Goal: Task Accomplishment & Management: Use online tool/utility

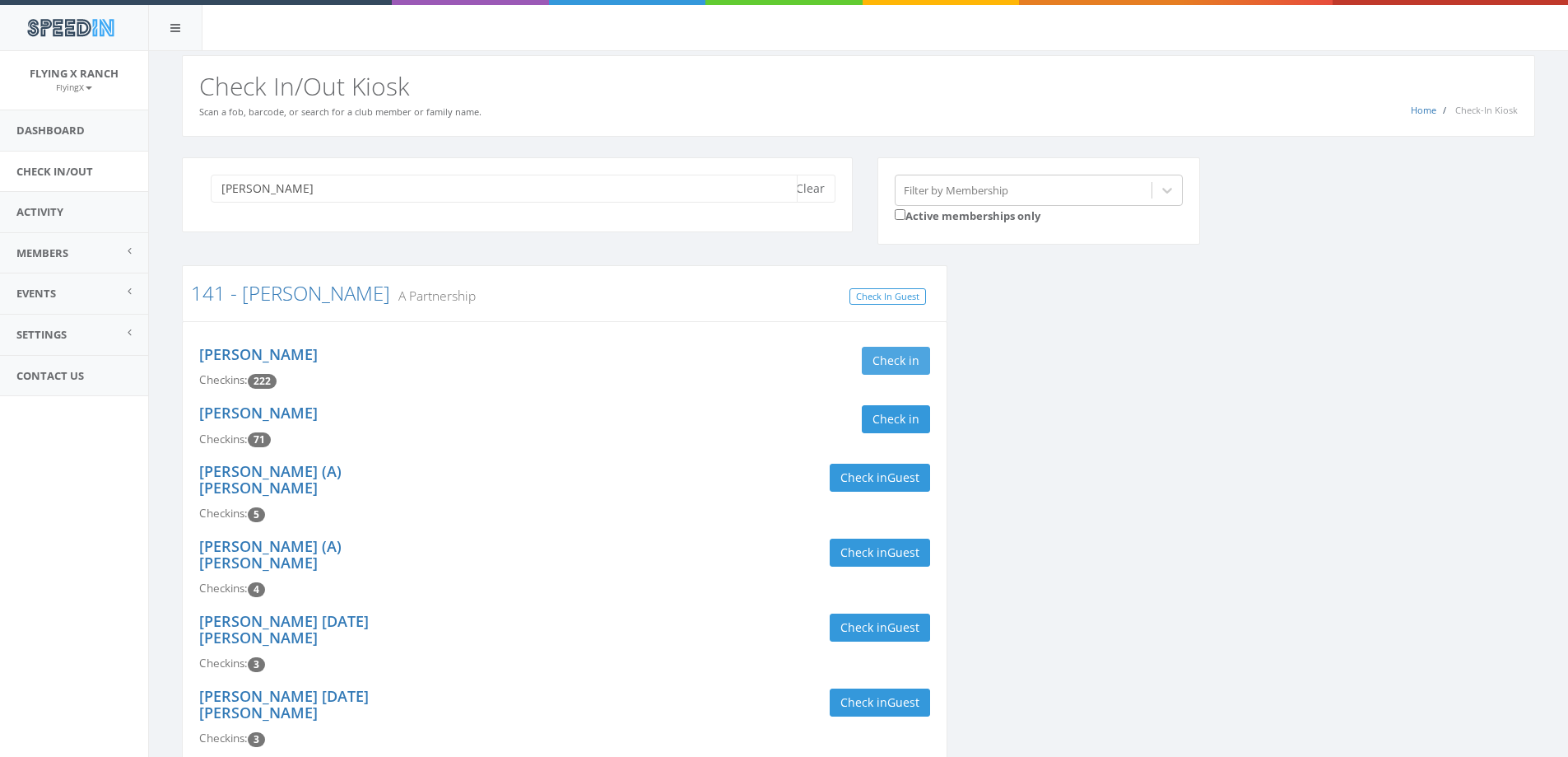
type input "[PERSON_NAME]"
click at [895, 356] on button "Check in" at bounding box center [896, 361] width 68 height 28
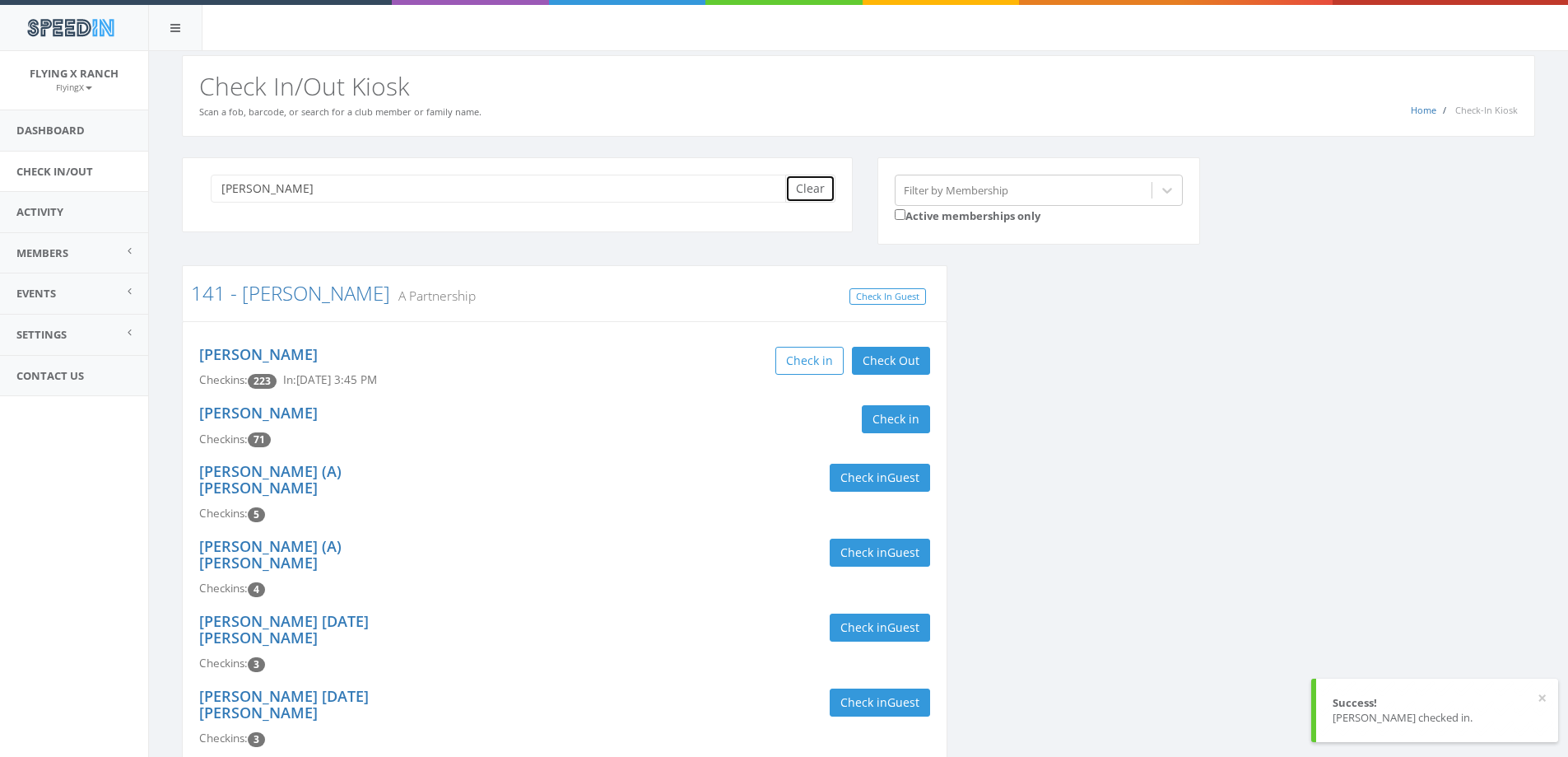
click at [811, 187] on button "Clear" at bounding box center [810, 189] width 50 height 28
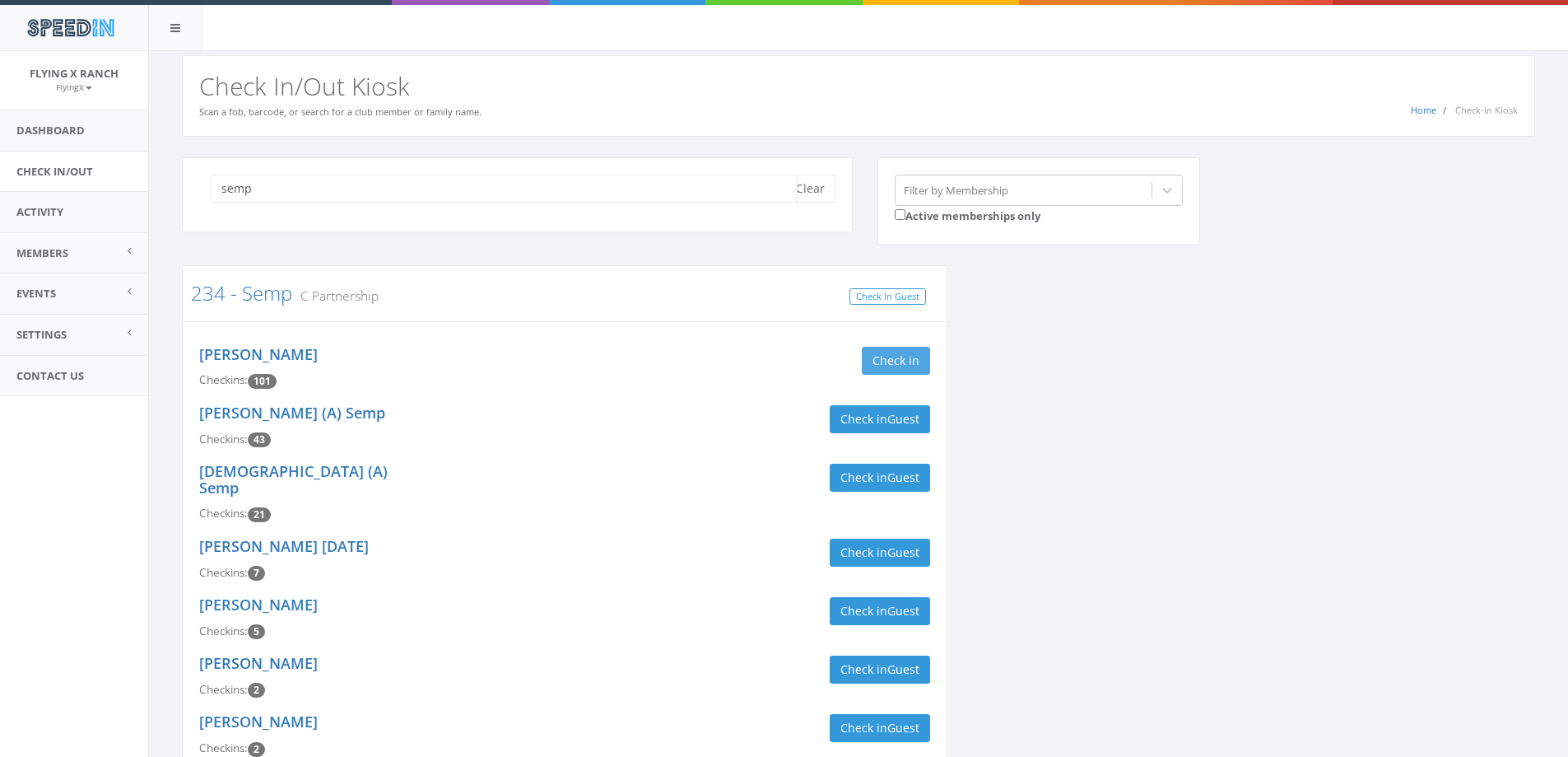
type input "semp"
click at [881, 365] on button "Check in" at bounding box center [896, 361] width 68 height 28
click at [818, 192] on button "Clear" at bounding box center [810, 189] width 50 height 28
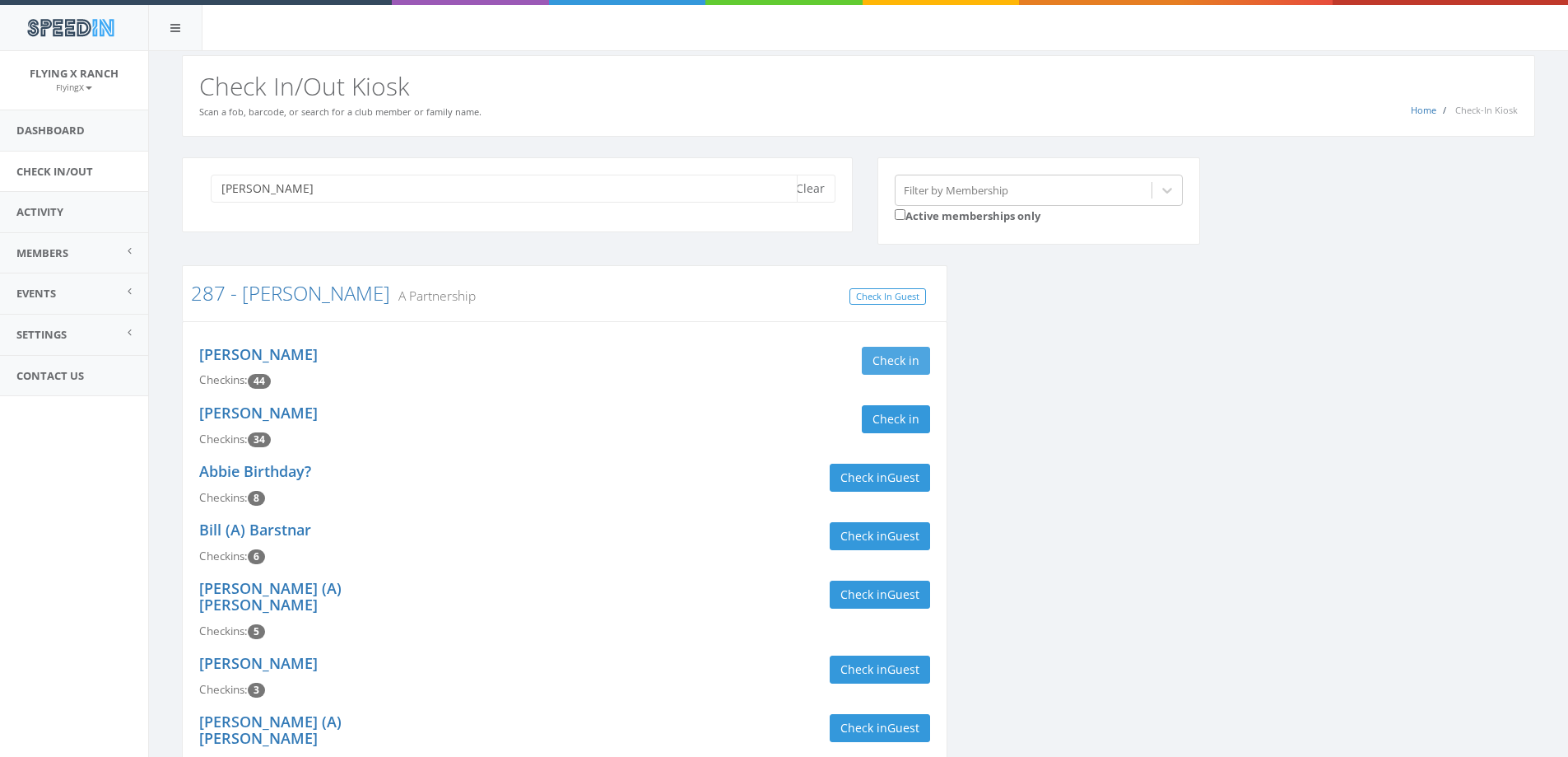
type input "boettcher"
click at [891, 366] on button "Check in" at bounding box center [896, 361] width 68 height 28
click at [890, 427] on button "Check in" at bounding box center [896, 419] width 68 height 28
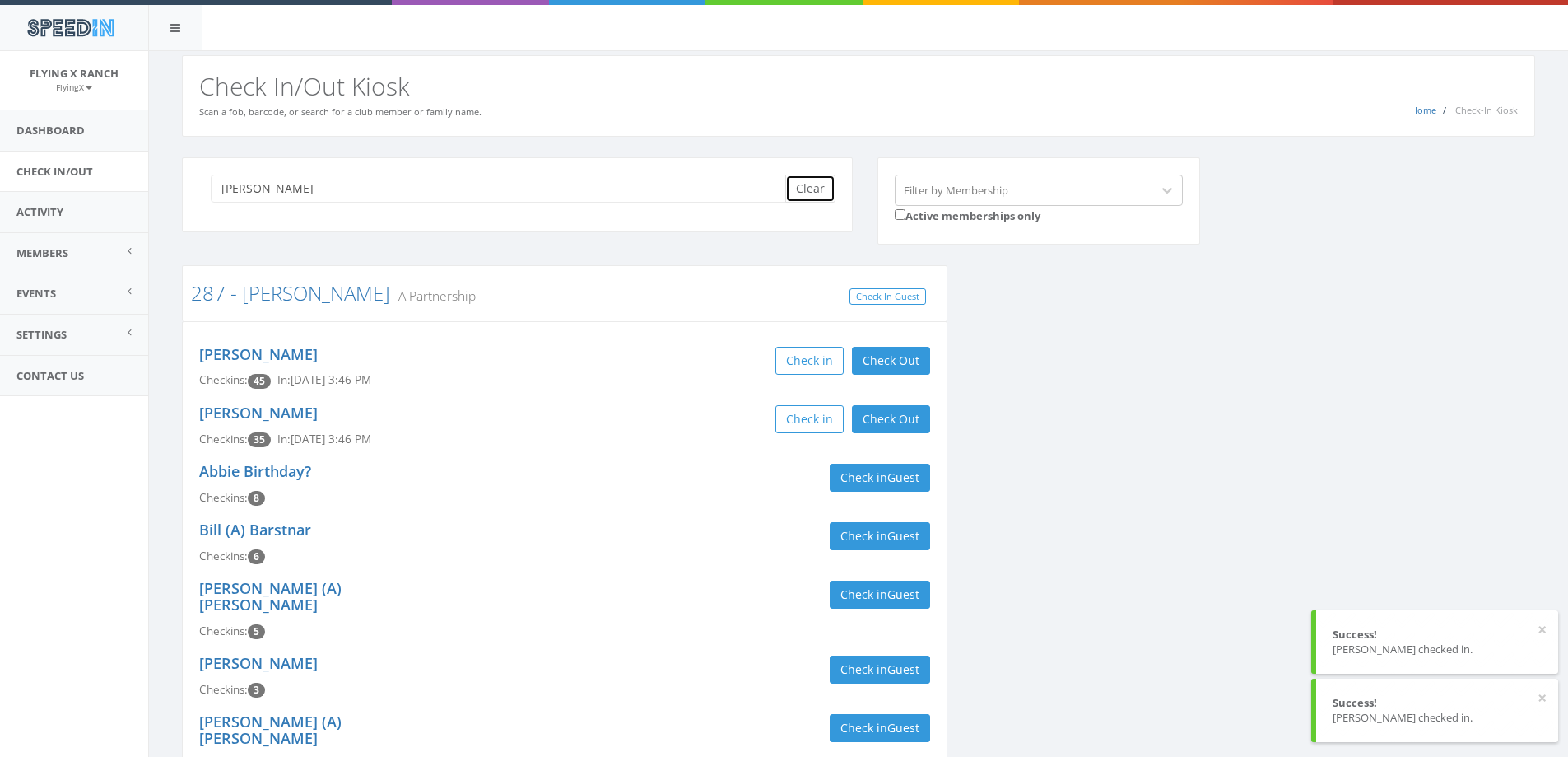
click at [805, 195] on button "Clear" at bounding box center [810, 189] width 50 height 28
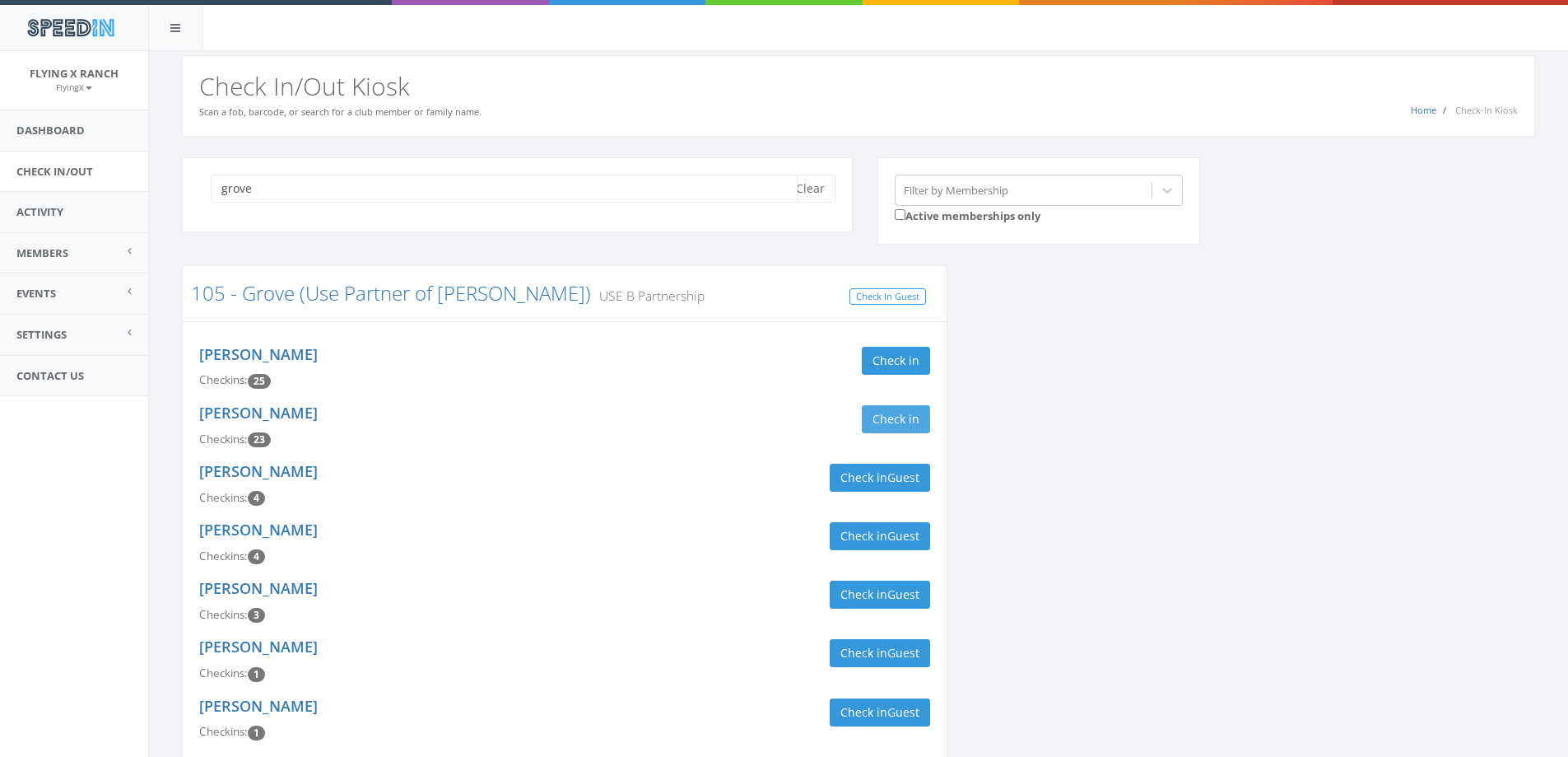
type input "grove"
click at [889, 418] on button "Check in" at bounding box center [896, 419] width 68 height 28
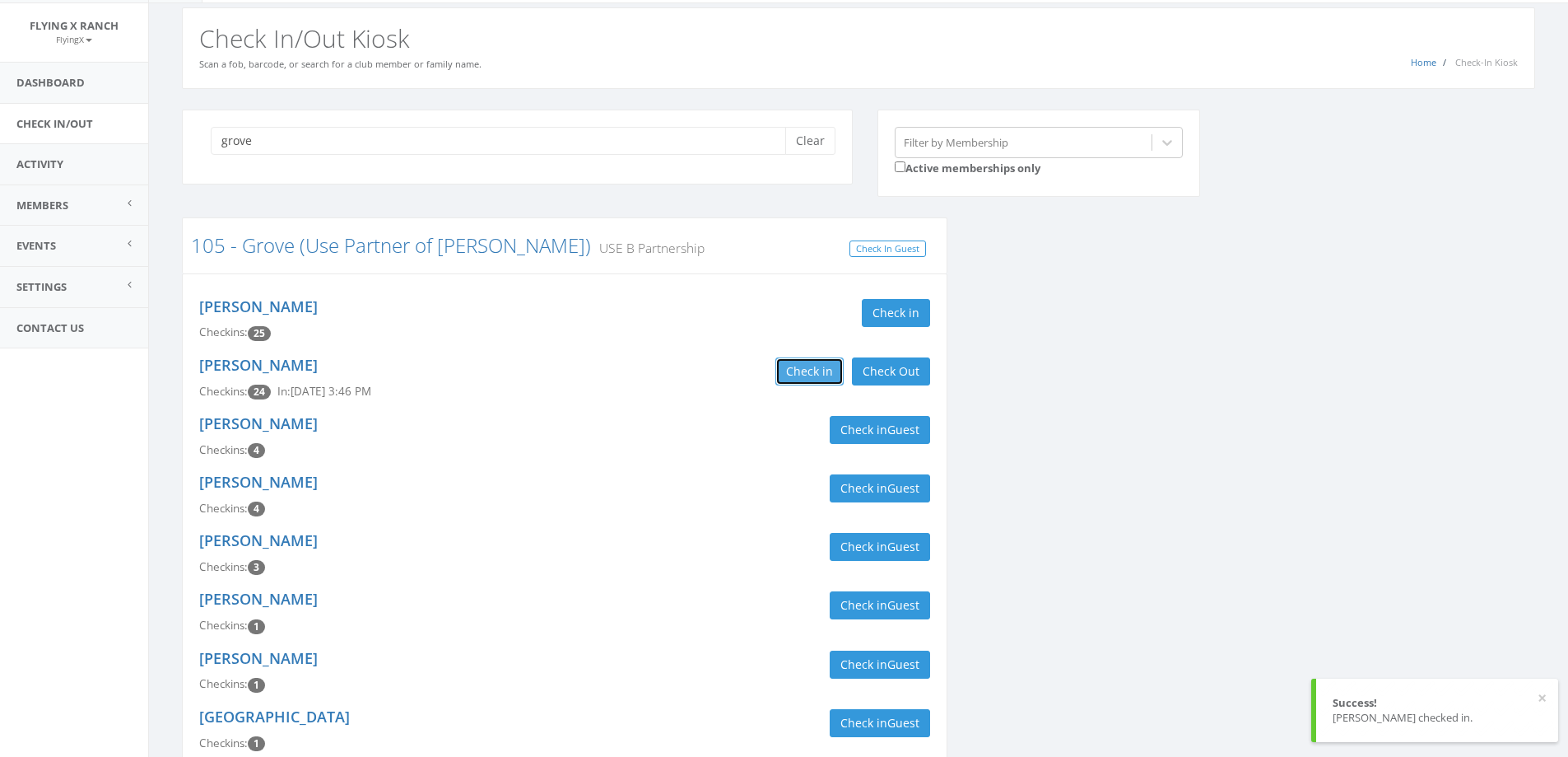
scroll to position [47, 0]
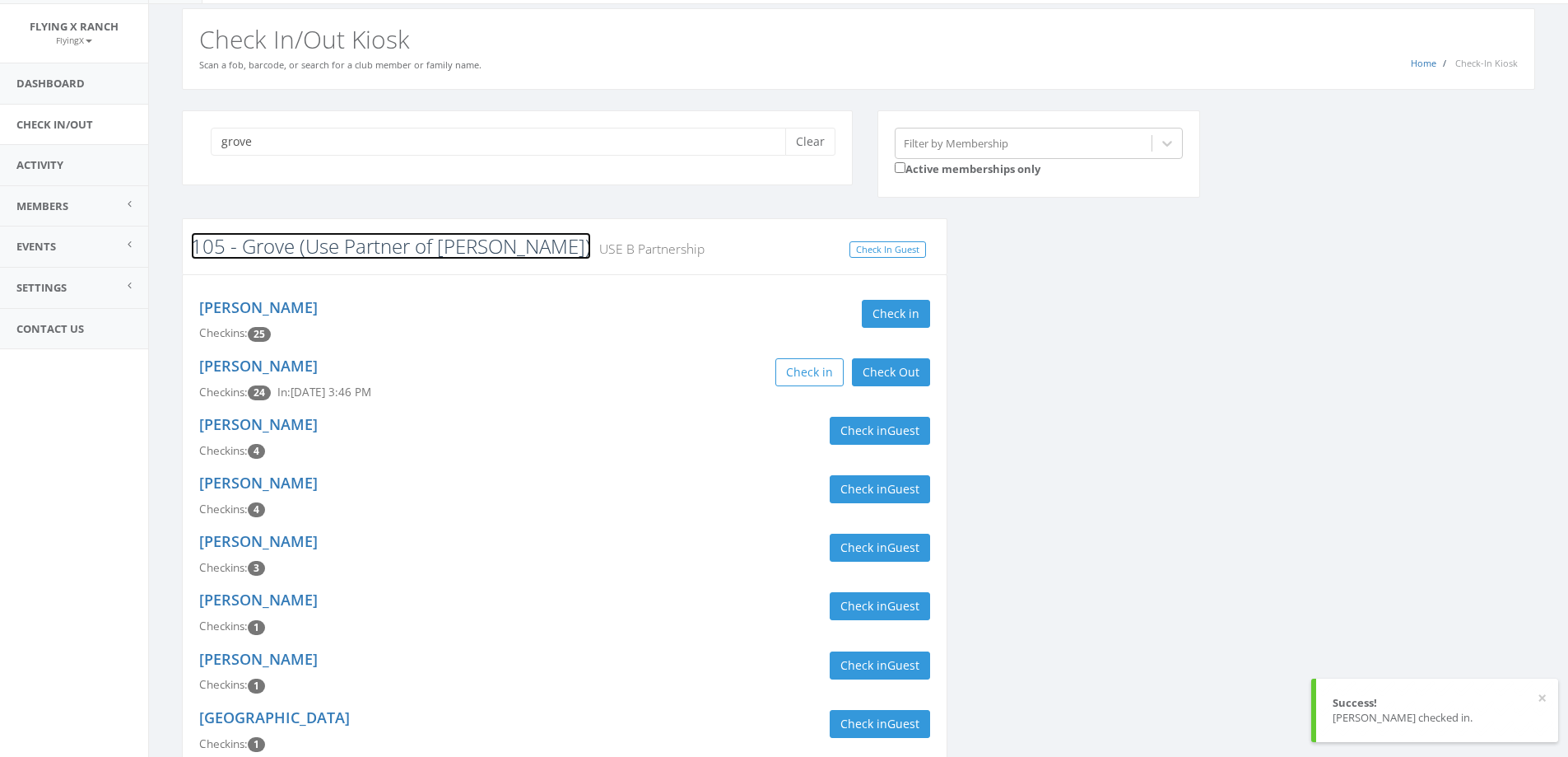
click at [281, 251] on link "105 - Grove (Use Partner of [PERSON_NAME])" at bounding box center [390, 246] width 400 height 27
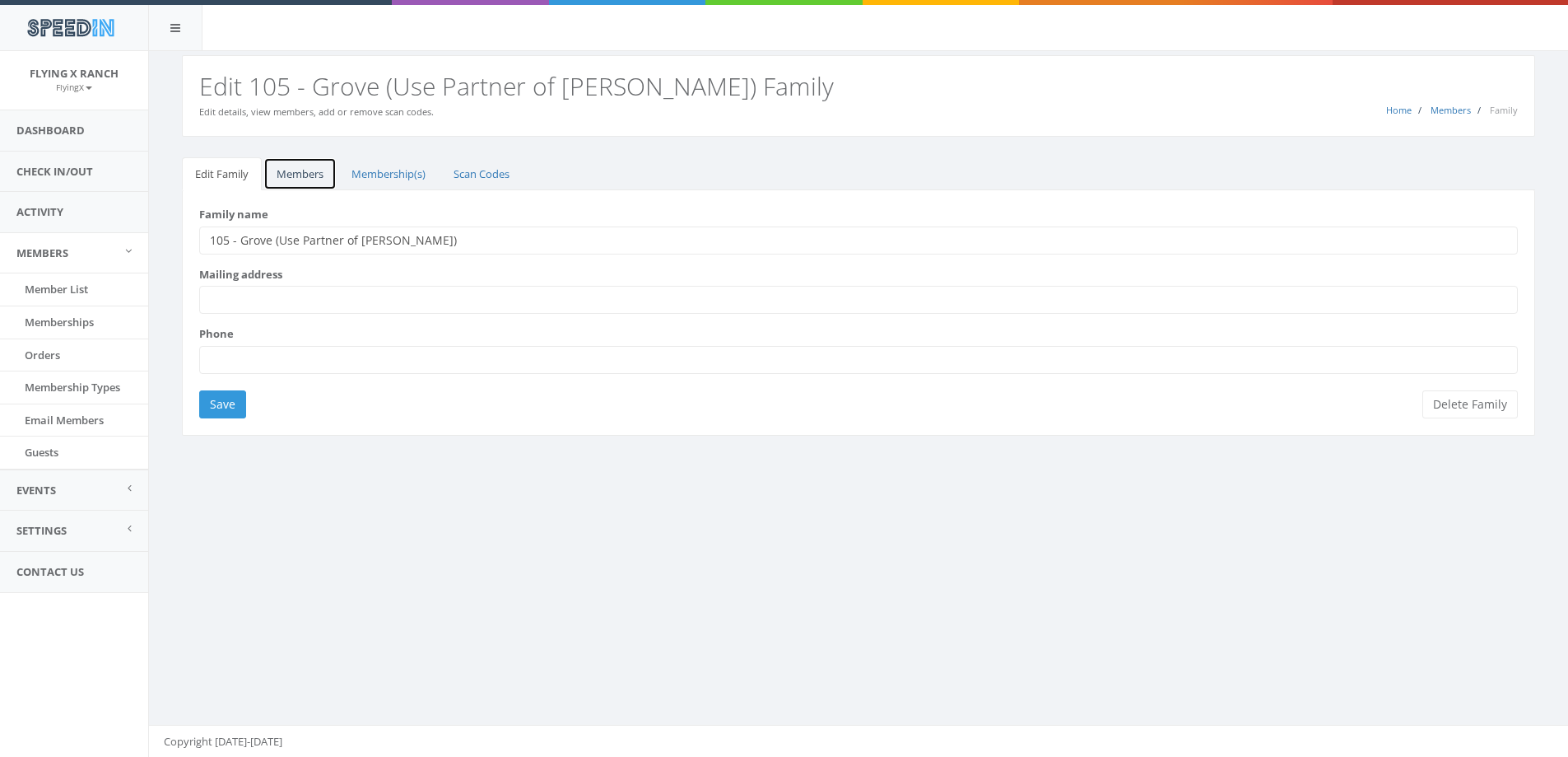
click at [322, 172] on link "Members" at bounding box center [299, 175] width 73 height 34
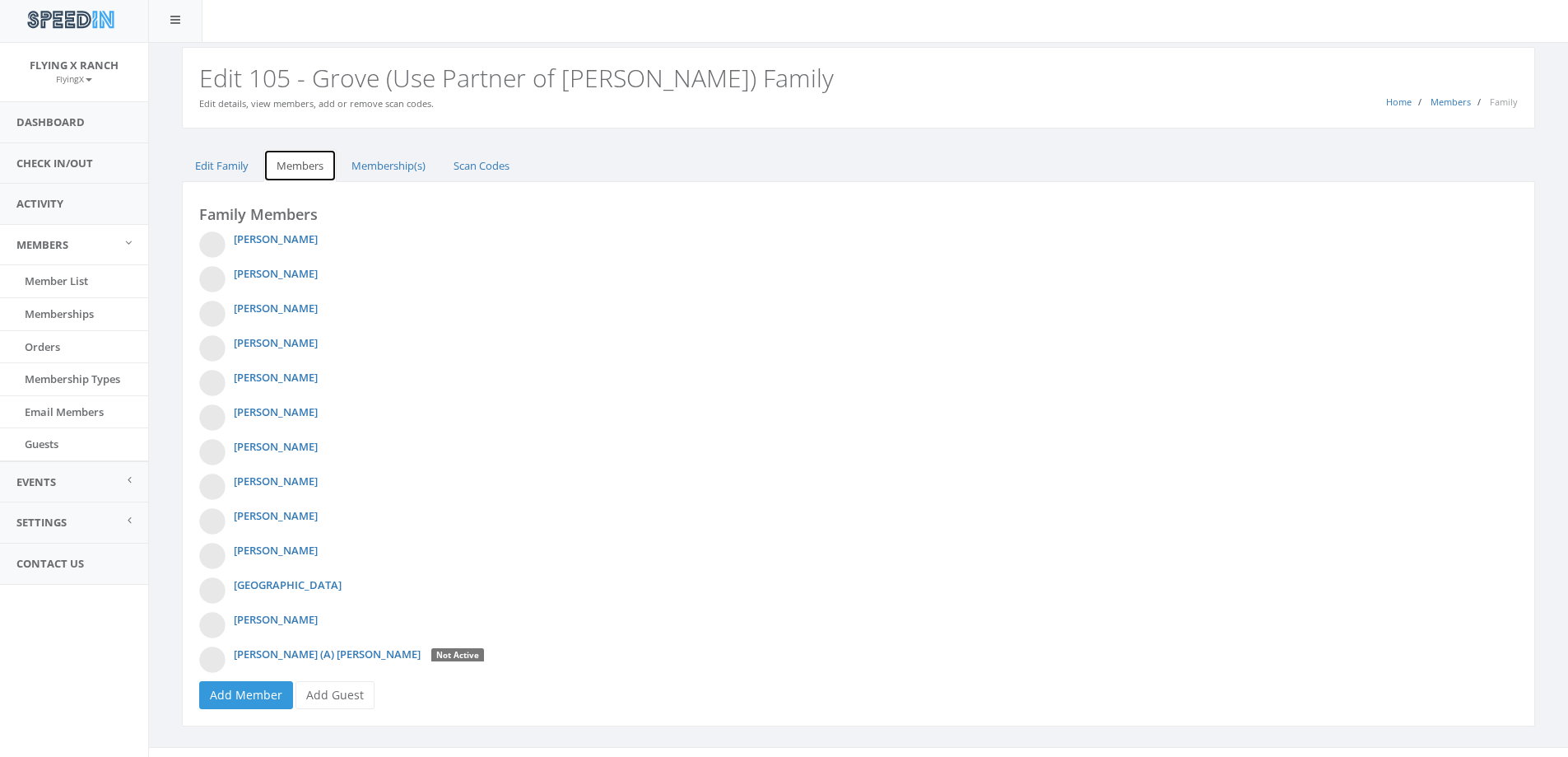
scroll to position [31, 0]
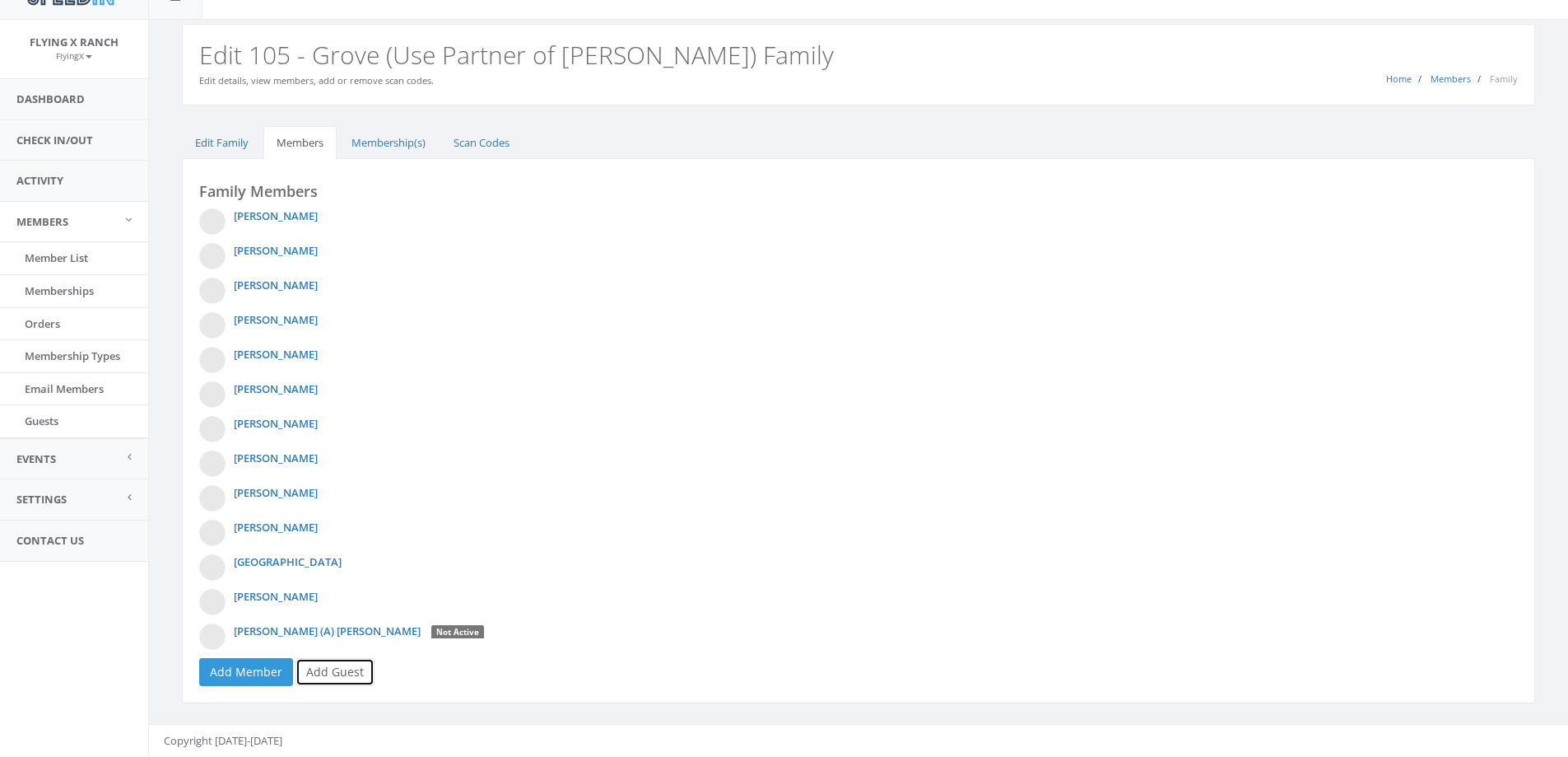
drag, startPoint x: 326, startPoint y: 664, endPoint x: 356, endPoint y: 654, distance: 31.6
click at [327, 664] on link "Add Guest" at bounding box center [334, 672] width 79 height 28
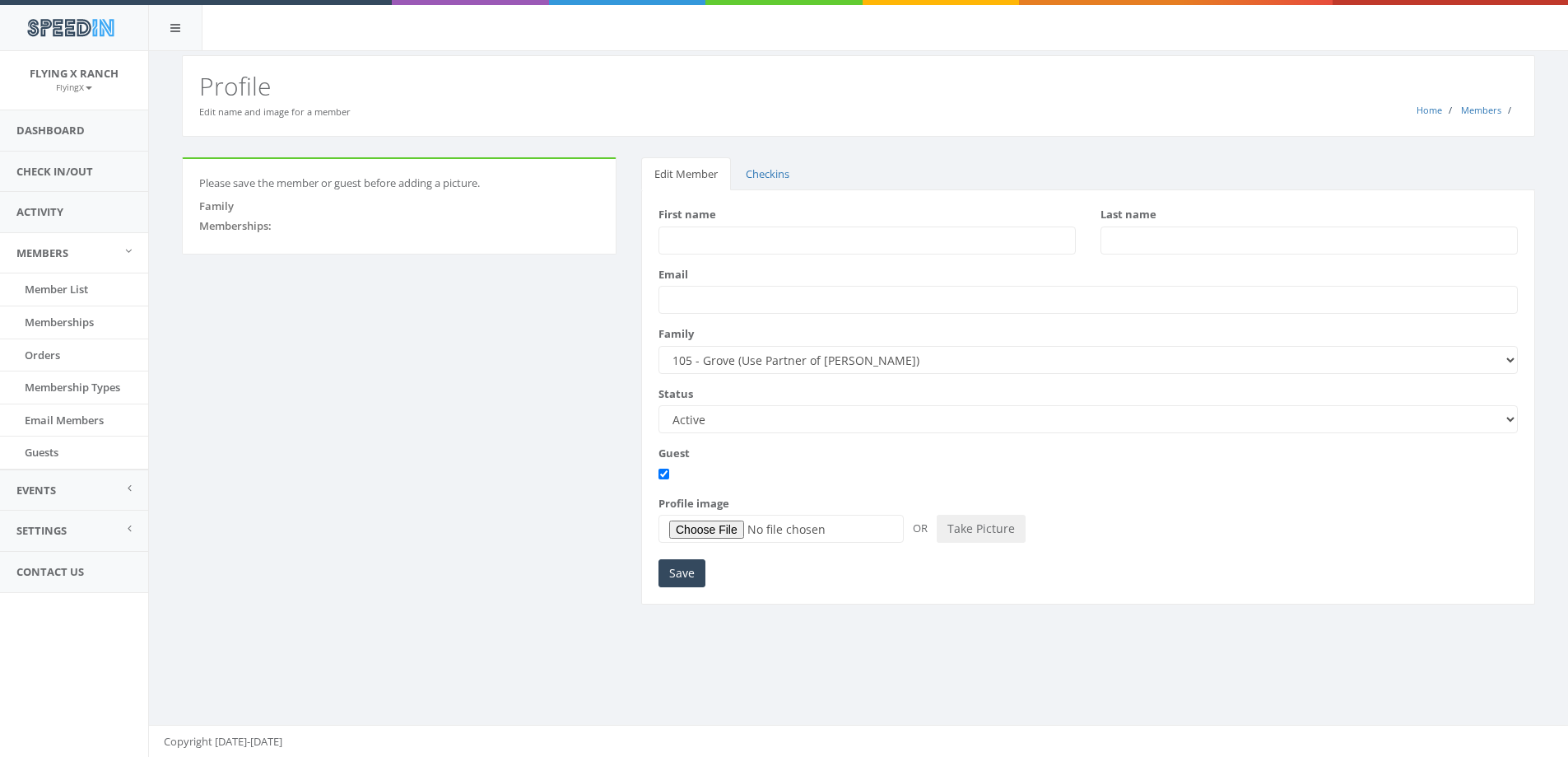
click at [696, 239] on input "First name" at bounding box center [867, 241] width 417 height 28
type input "Nicholas"
type input "Story"
click at [700, 573] on input "Save" at bounding box center [682, 573] width 47 height 28
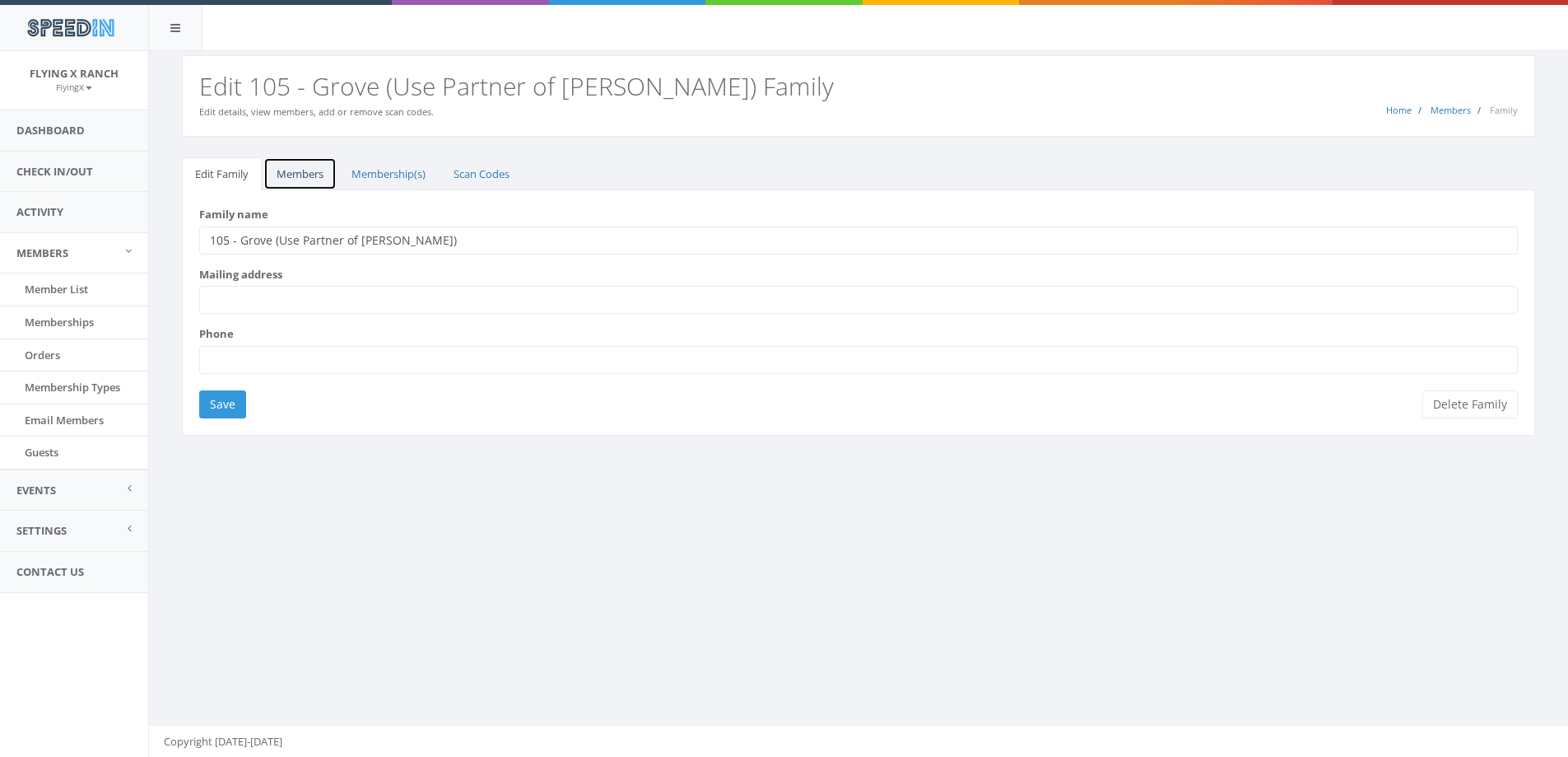
click at [308, 170] on link "Members" at bounding box center [299, 175] width 73 height 34
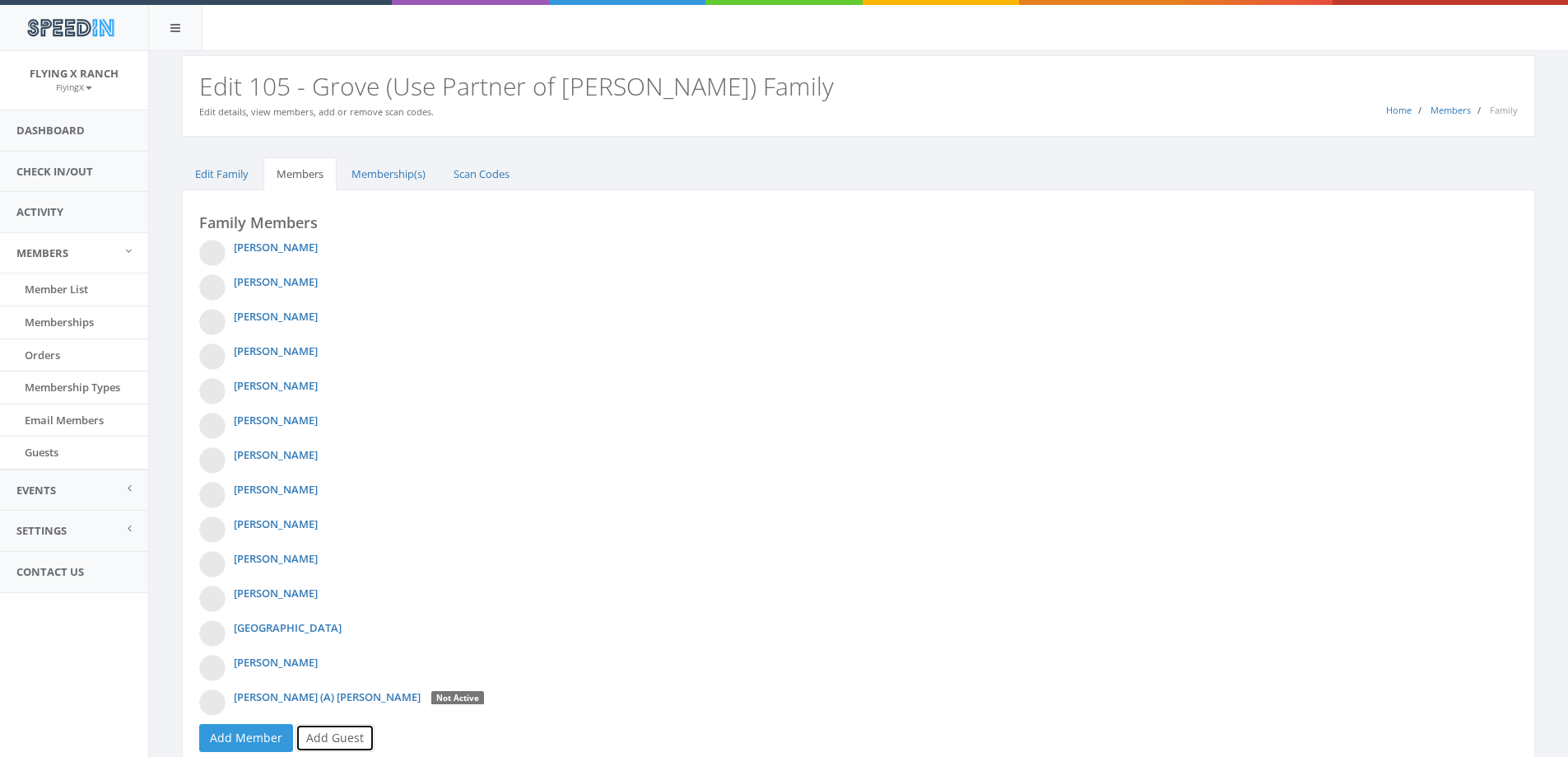
click at [332, 736] on link "Add Guest" at bounding box center [334, 738] width 79 height 28
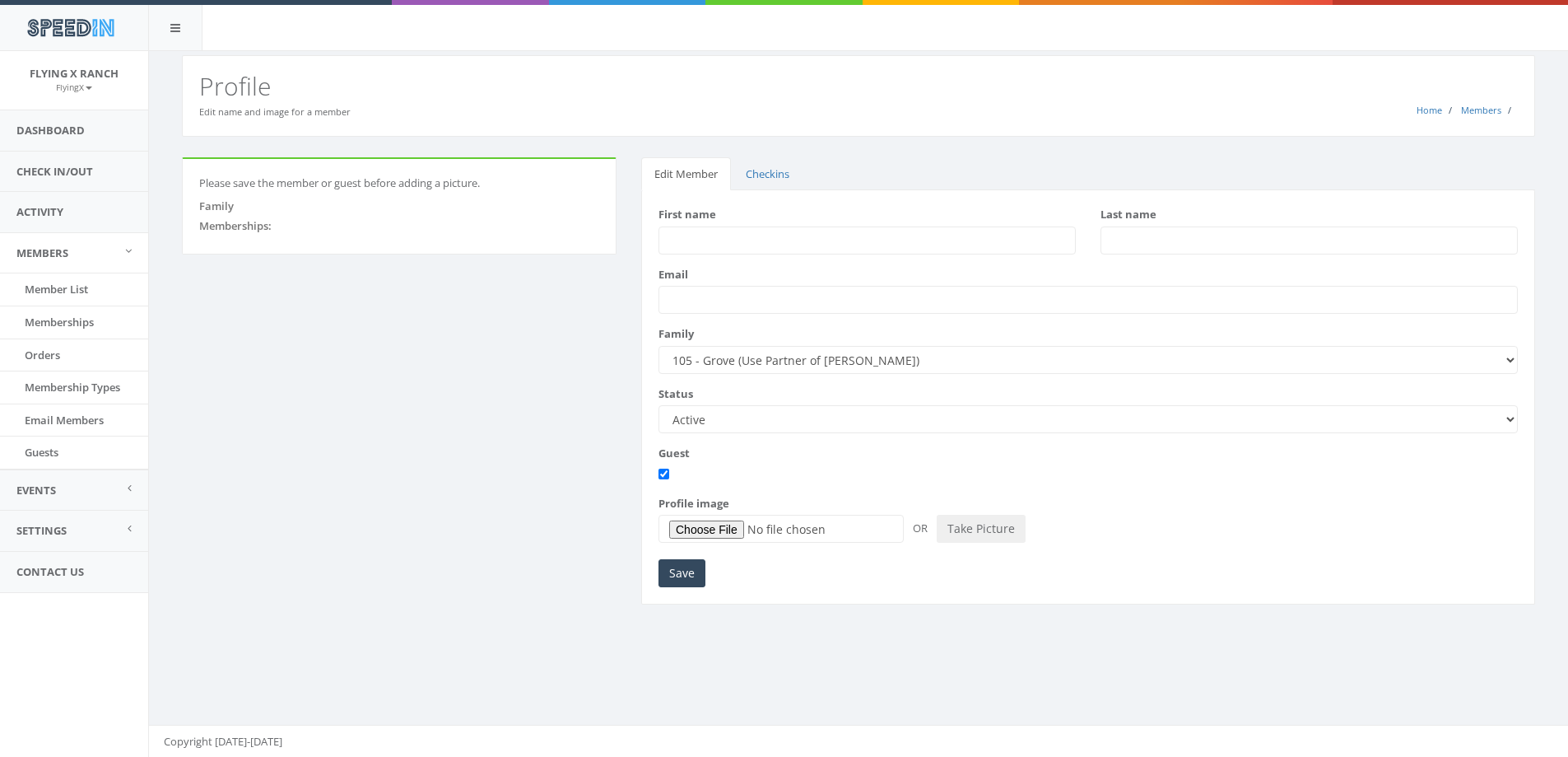
click at [738, 236] on input "First name" at bounding box center [867, 241] width 417 height 28
type input "Katie"
type input "Story"
click at [684, 580] on input "Save" at bounding box center [682, 573] width 47 height 28
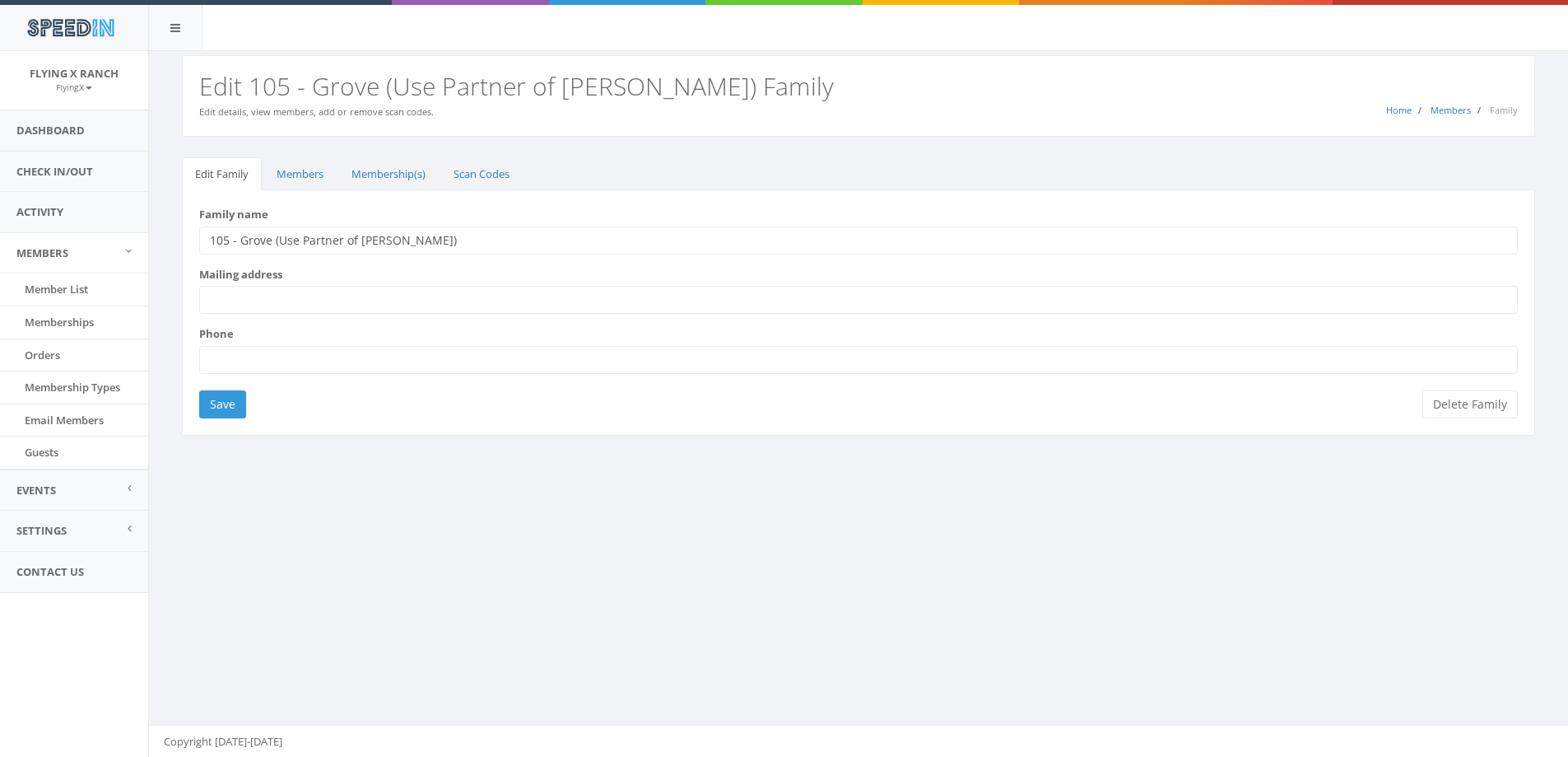
click at [99, 166] on link "Check In/Out" at bounding box center [74, 172] width 148 height 40
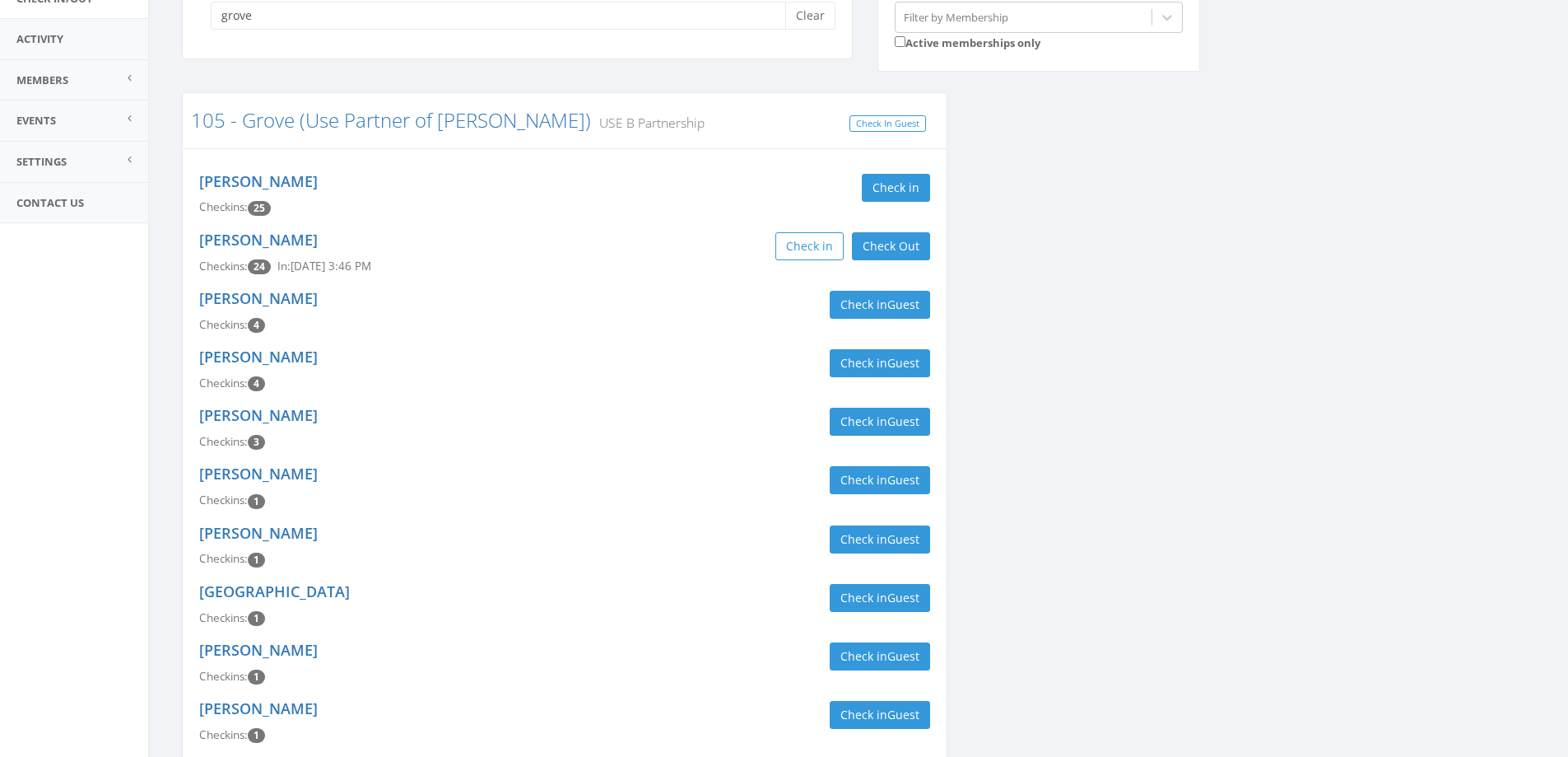
scroll to position [493, 0]
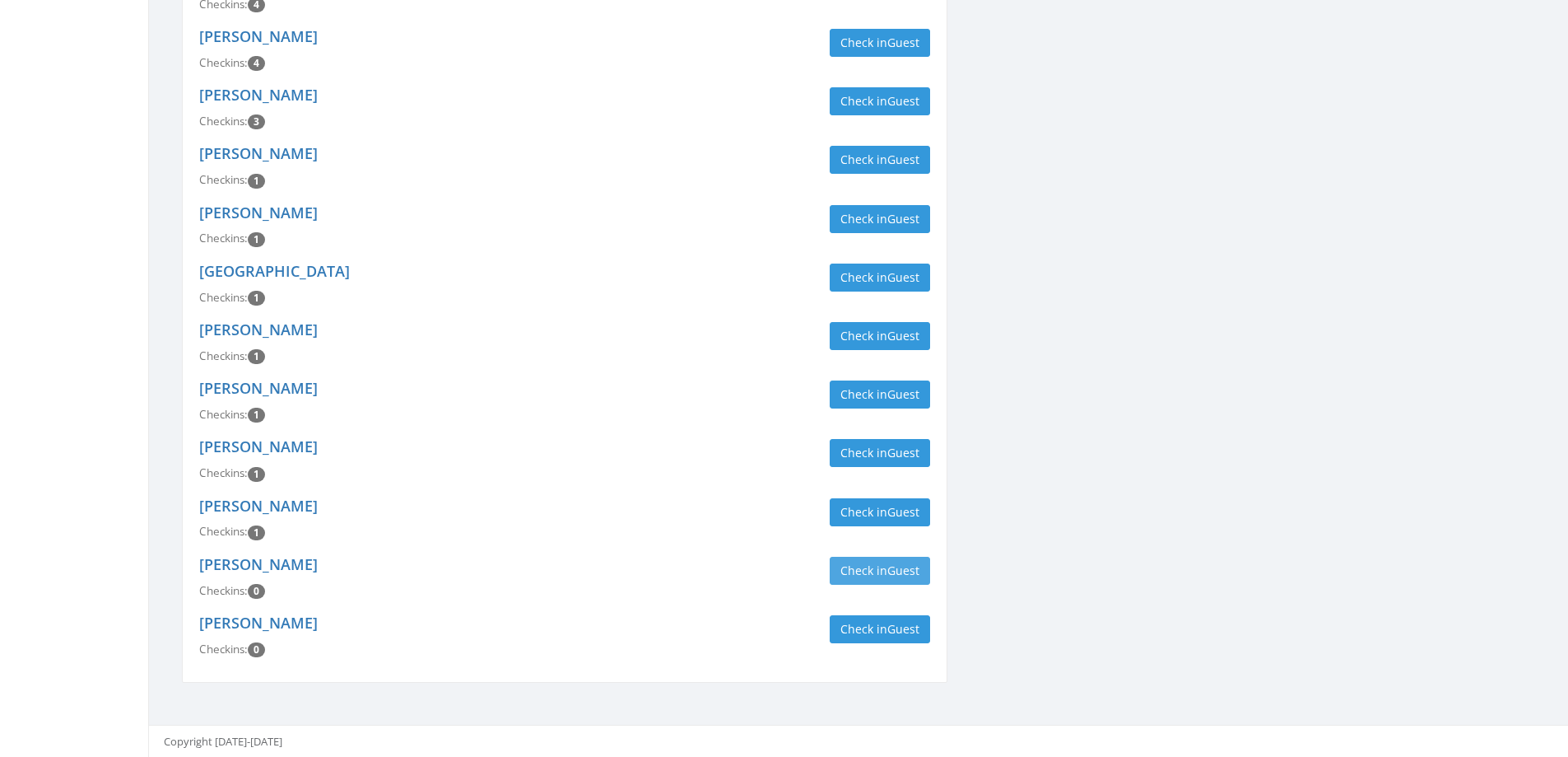
type input "grove"
click at [879, 576] on button "Check in Guest" at bounding box center [879, 571] width 101 height 28
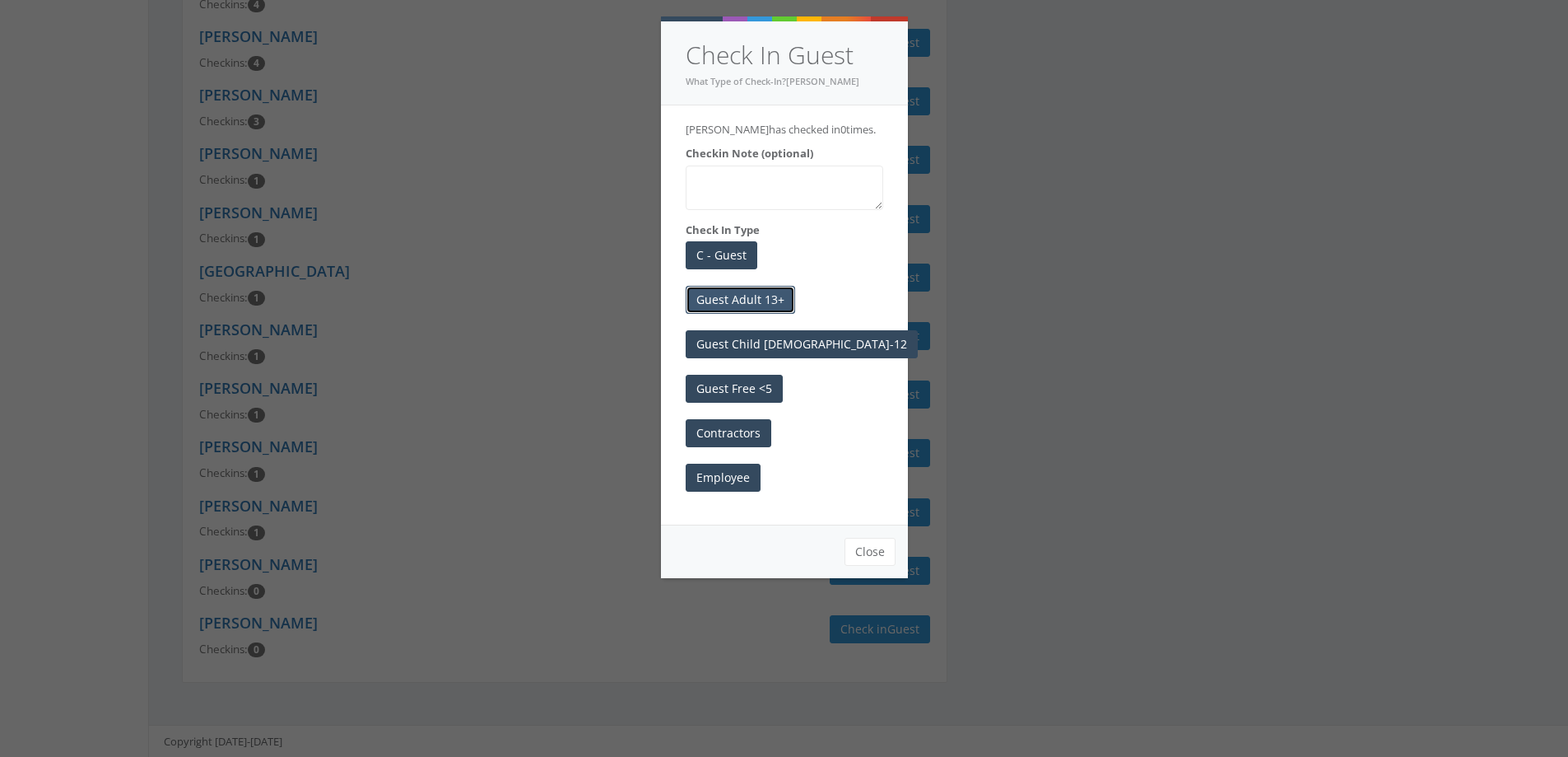
click at [774, 303] on button "Guest Adult 13+" at bounding box center [741, 300] width 110 height 28
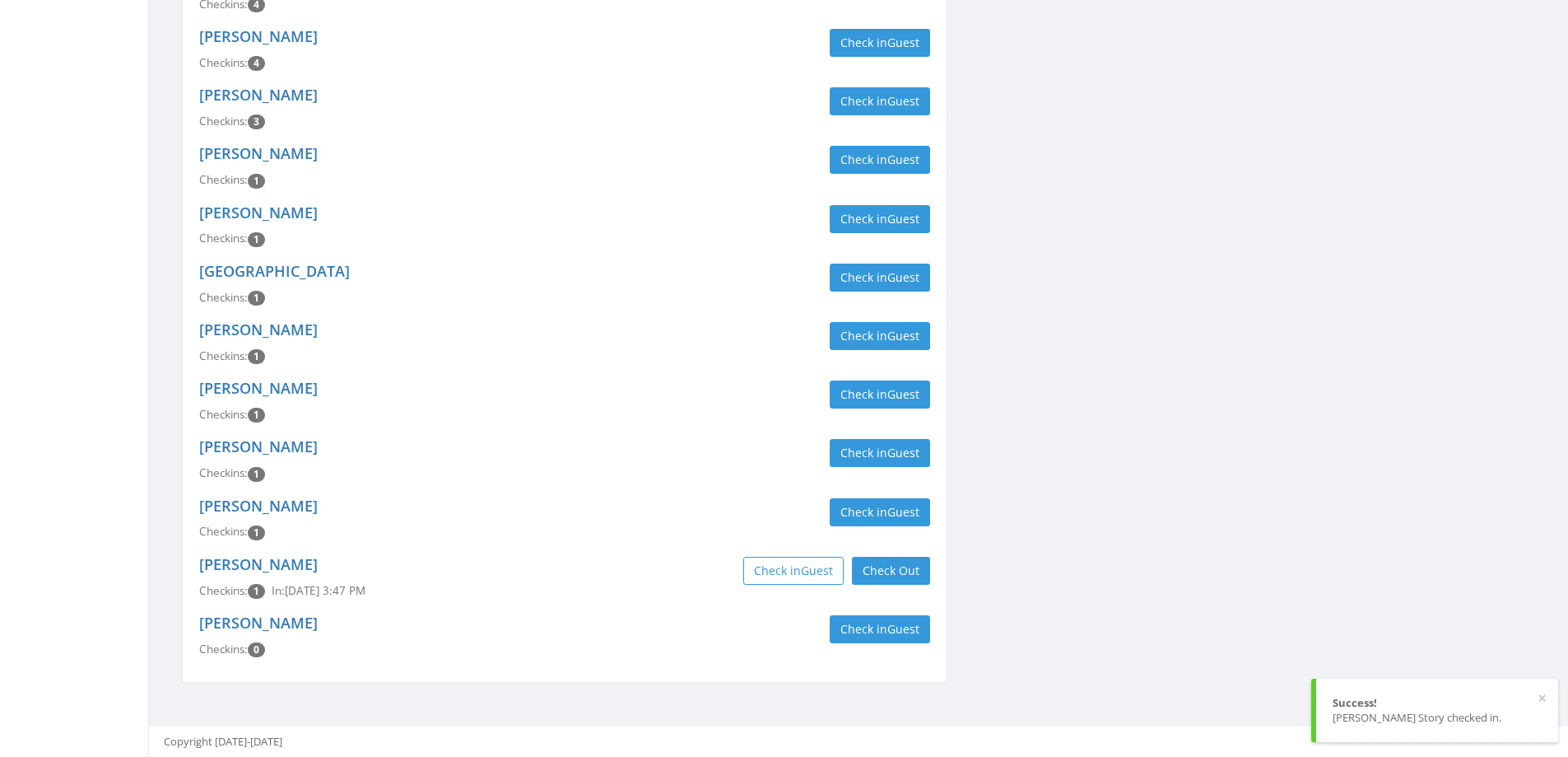
click at [854, 646] on div "[PERSON_NAME] Story Checkins: 0 Check in Guest" at bounding box center [564, 636] width 756 height 59
click at [858, 635] on button "Check in Guest" at bounding box center [879, 629] width 101 height 28
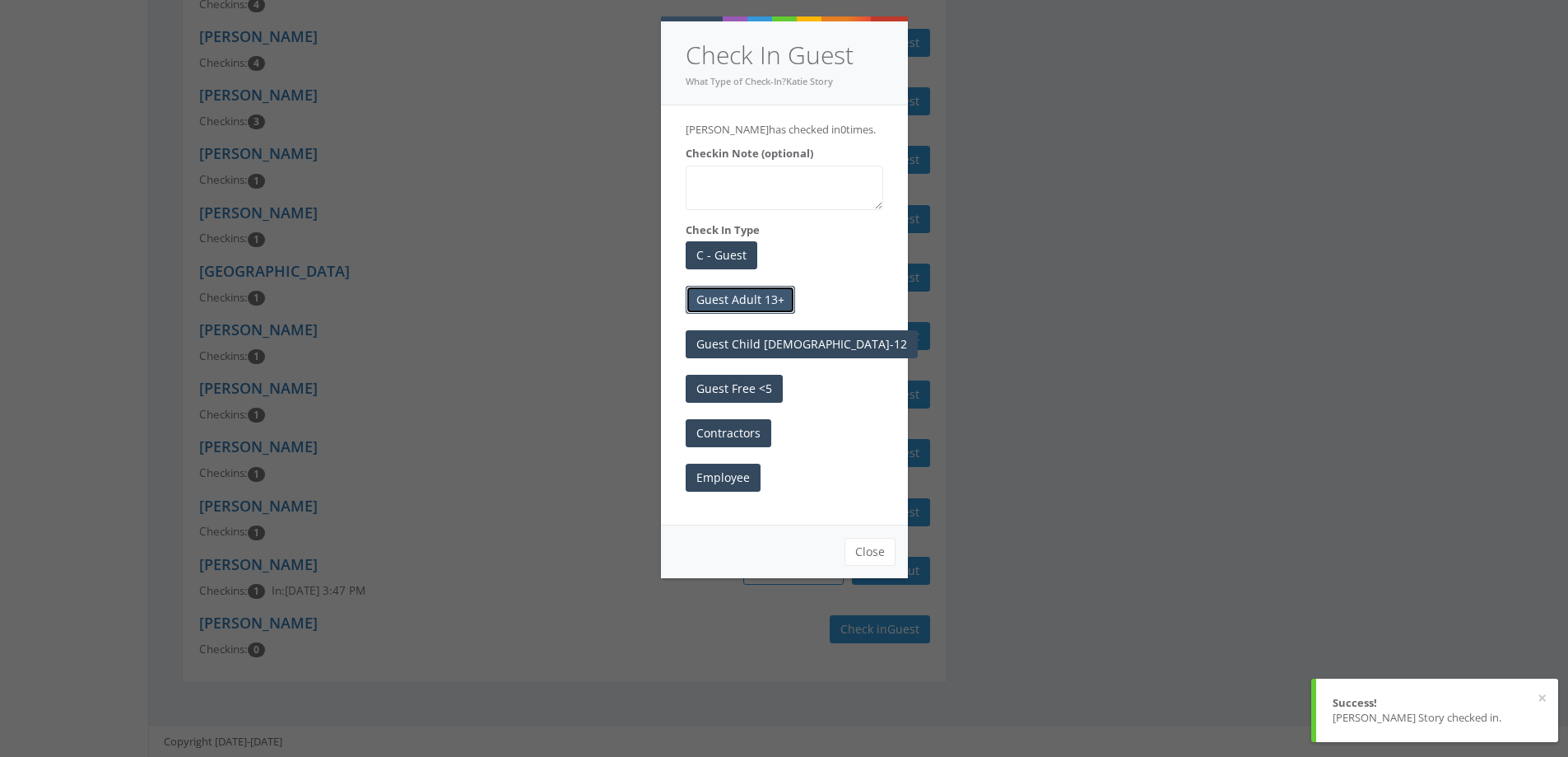
click at [762, 305] on button "Guest Adult 13+" at bounding box center [741, 300] width 110 height 28
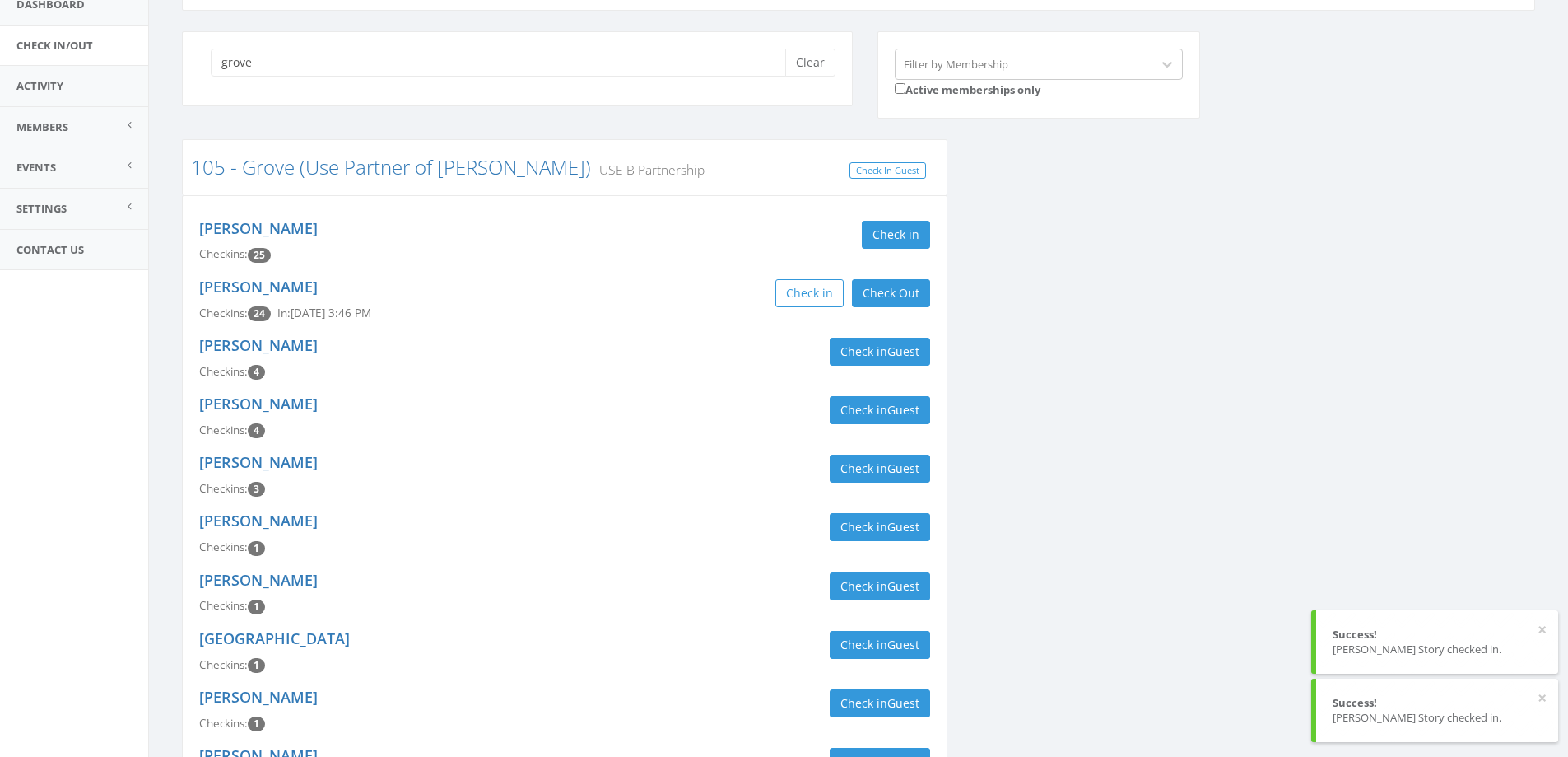
scroll to position [0, 0]
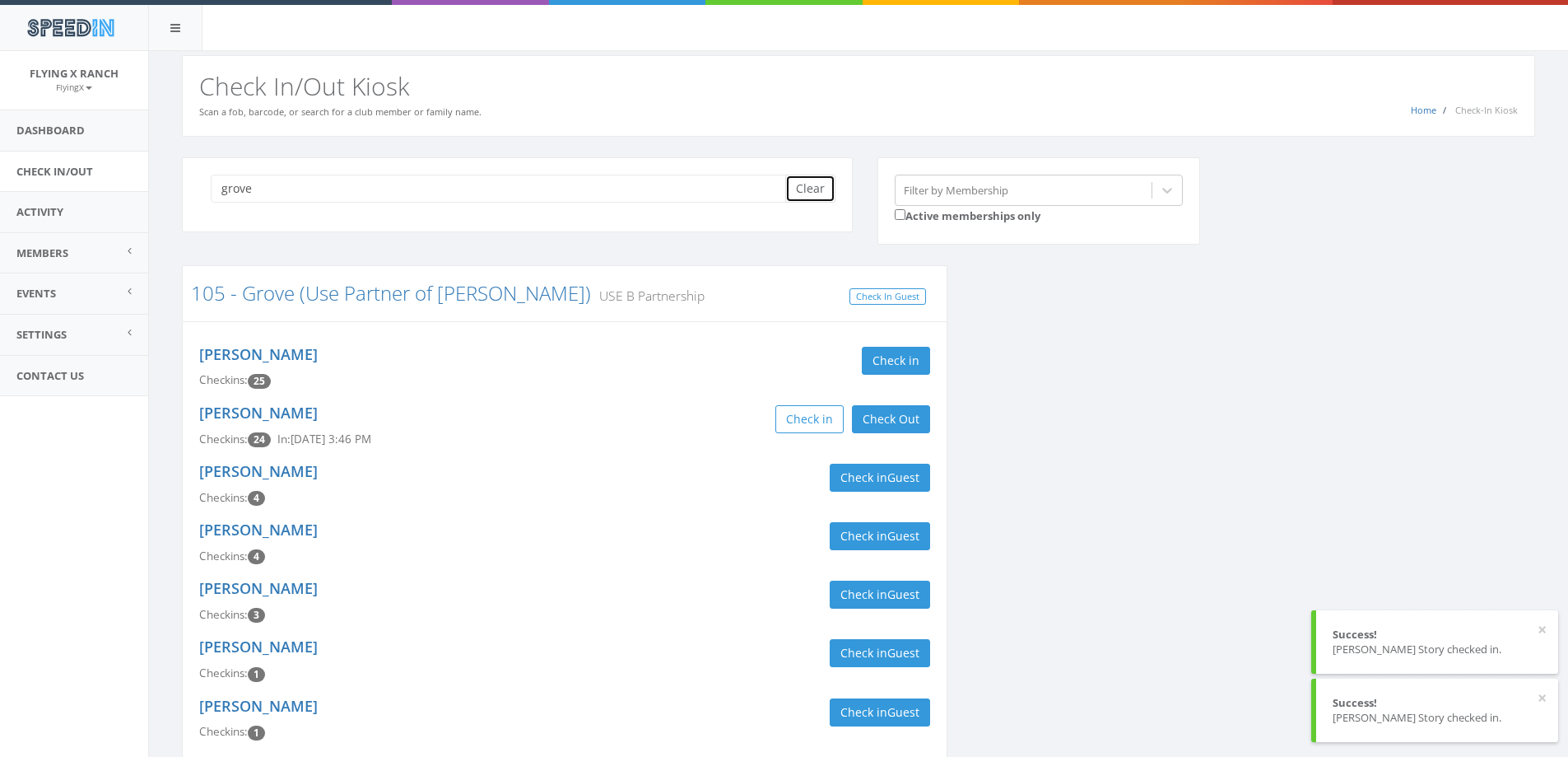
click at [810, 200] on button "Clear" at bounding box center [810, 189] width 50 height 28
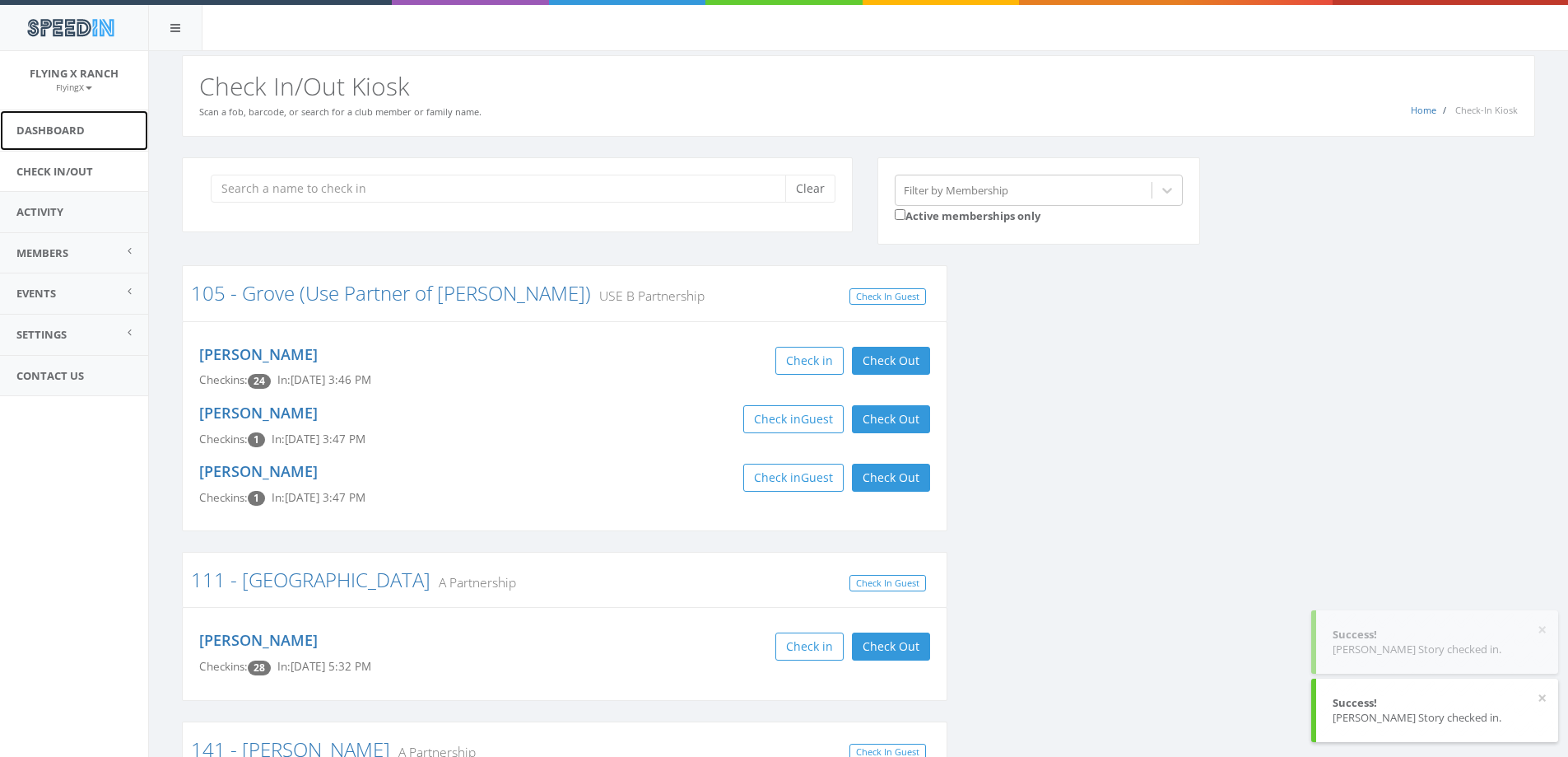
click at [81, 135] on link "Dashboard" at bounding box center [74, 131] width 148 height 40
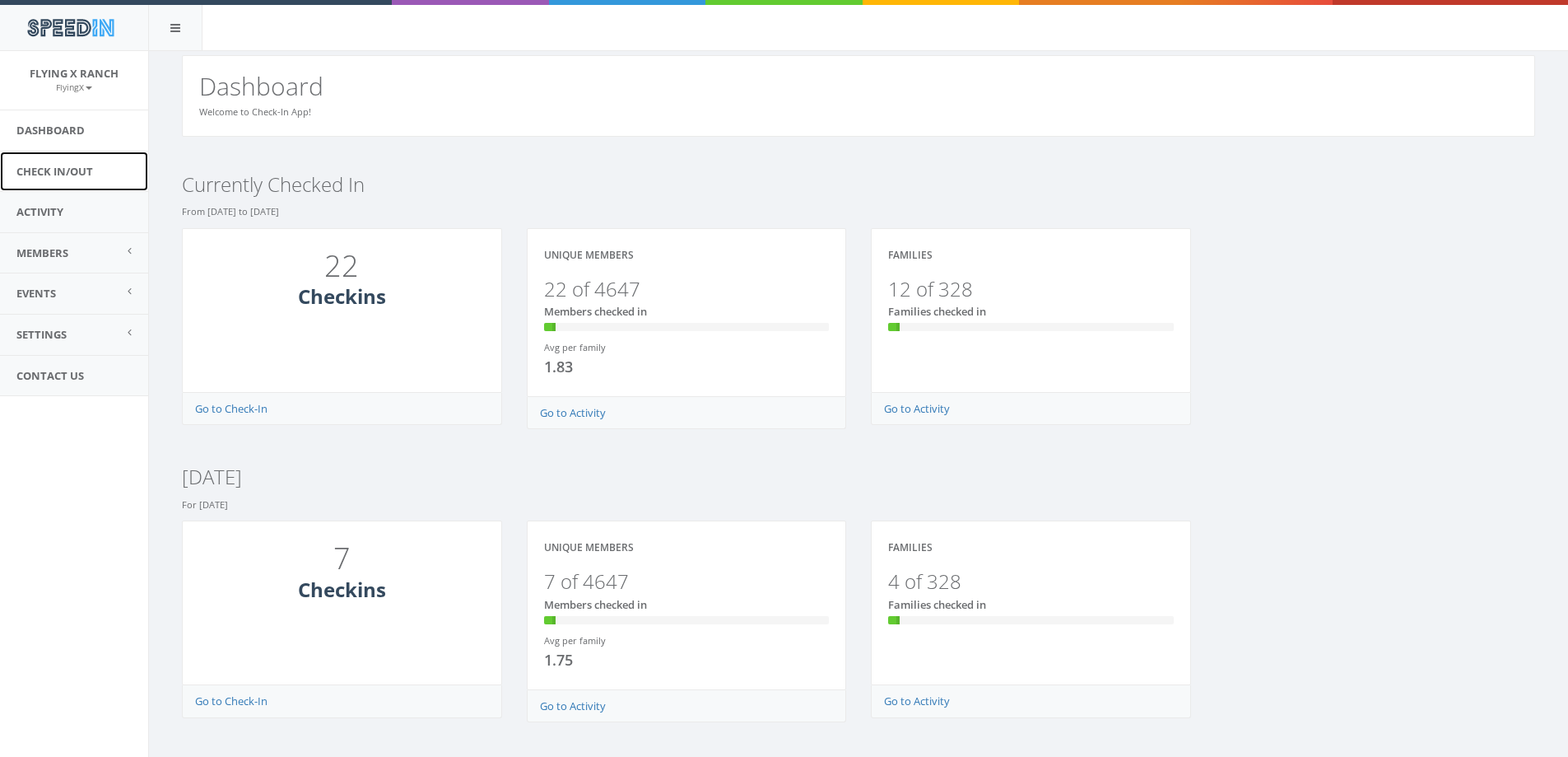
click at [75, 171] on link "Check In/Out" at bounding box center [74, 172] width 148 height 40
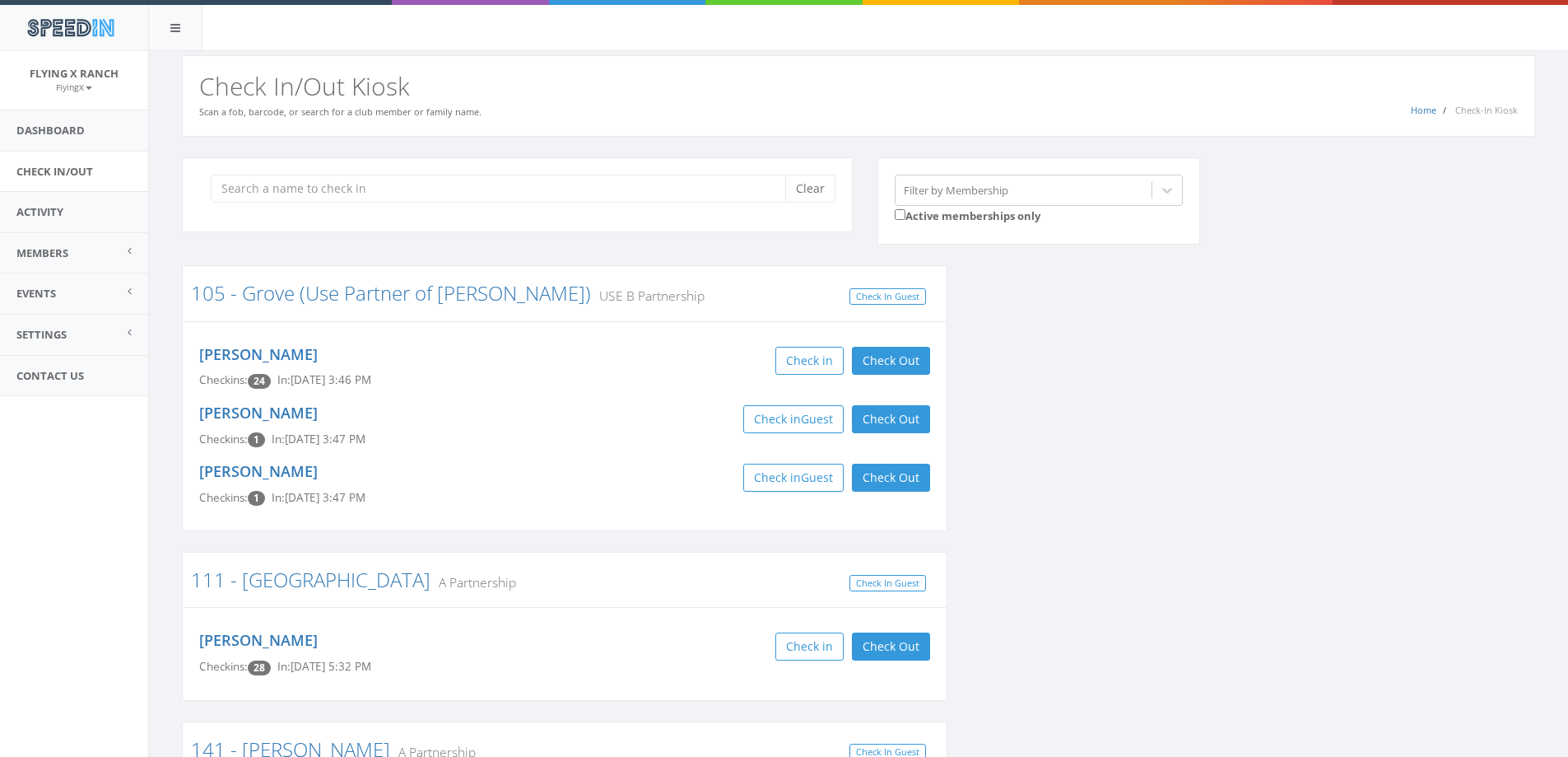
click at [825, 110] on div "Home Check-In Kiosk Check In/Out Kiosk Scan a fob, barcode, or search for a clu…" at bounding box center [858, 96] width 1353 height 82
